Goal: Task Accomplishment & Management: Complete application form

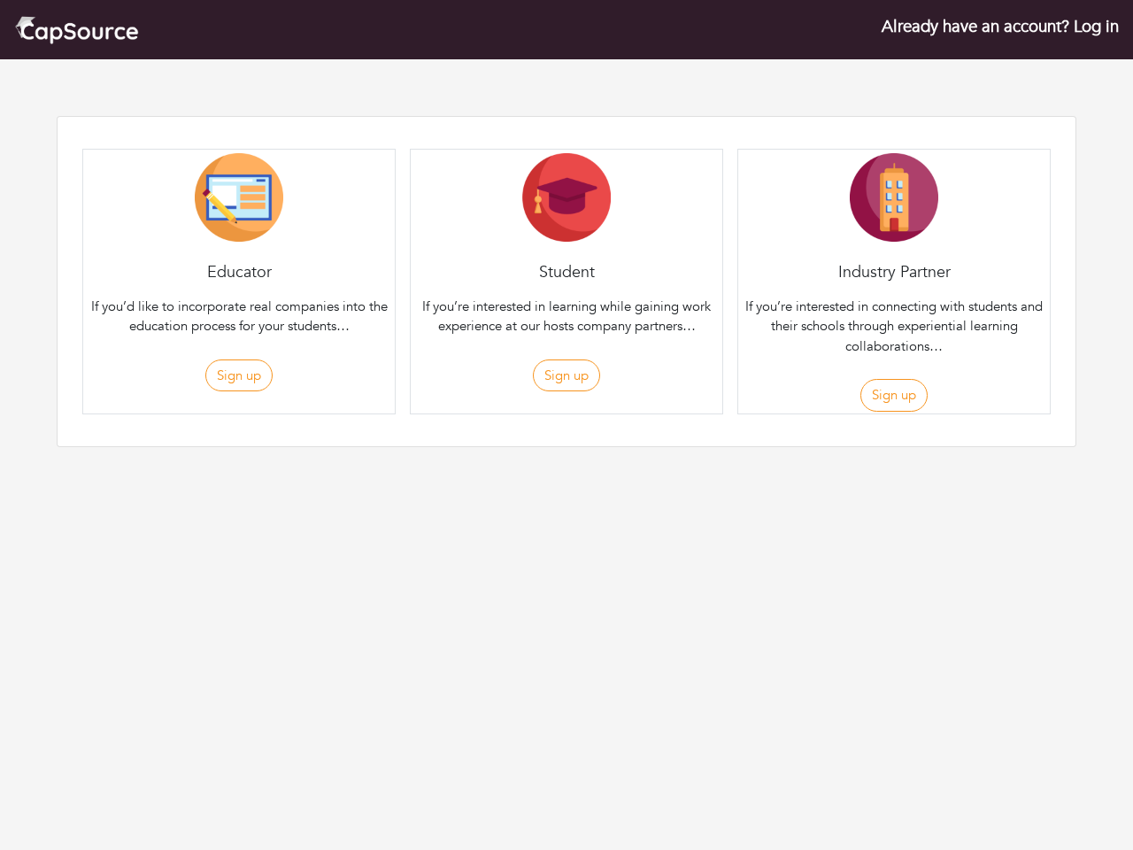
click at [567, 251] on div "Student If you’re interested in learning while gaining work experience at our h…" at bounding box center [566, 282] width 313 height 266
click at [238, 375] on button "Sign up" at bounding box center [238, 375] width 67 height 33
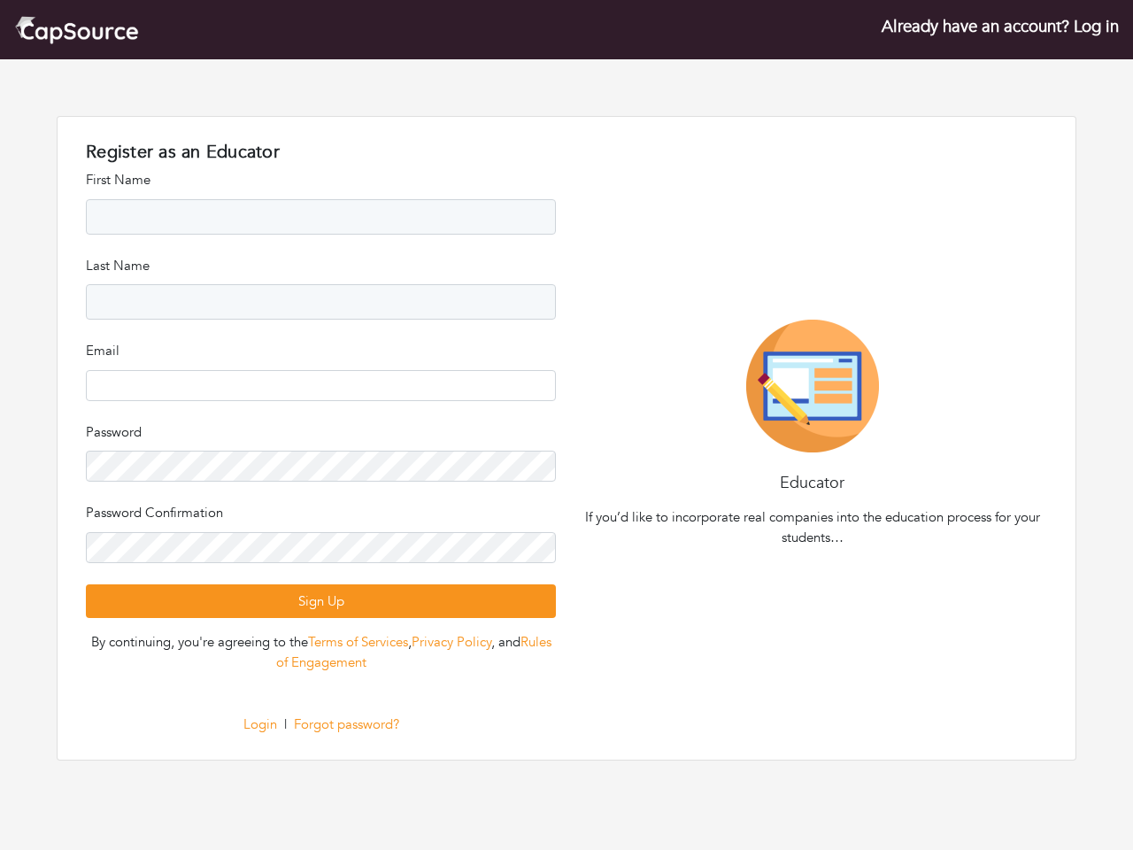
click at [566, 375] on div "Register as an Educator Register as an Student Register as an Company First Nam…" at bounding box center [320, 438] width 491 height 593
click at [893, 395] on div "Educator If you’d like to incorporate real companies into the education process…" at bounding box center [812, 438] width 491 height 236
